Goal: Obtain resource: Obtain resource

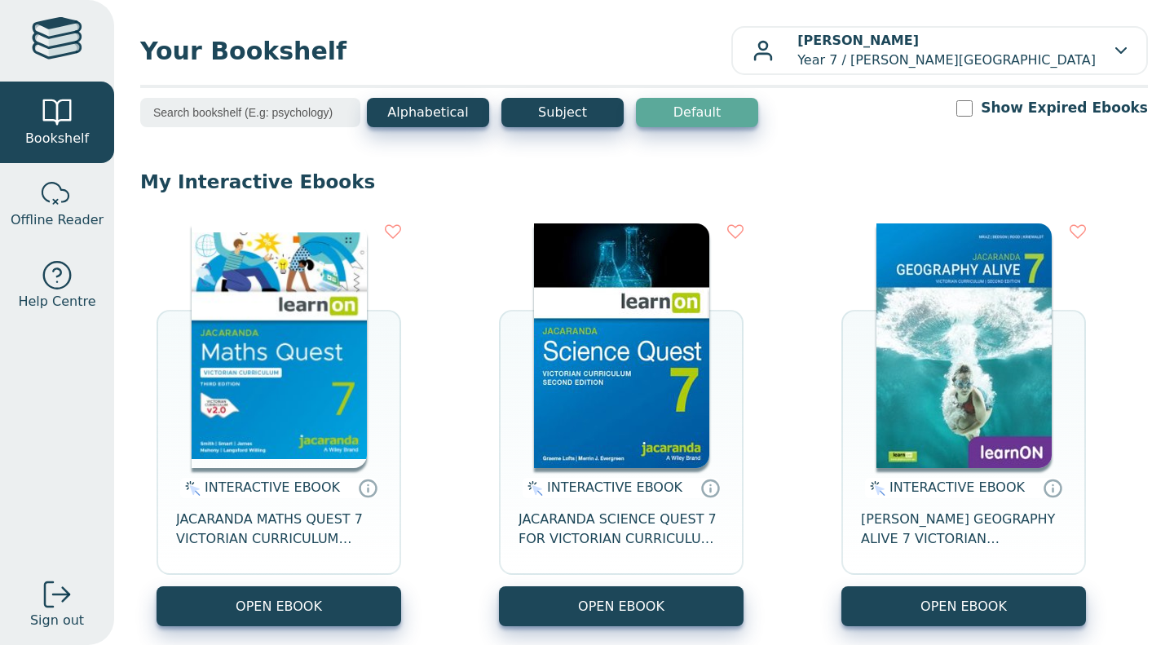
click at [607, 346] on img at bounding box center [621, 345] width 175 height 245
